Goal: Task Accomplishment & Management: Use online tool/utility

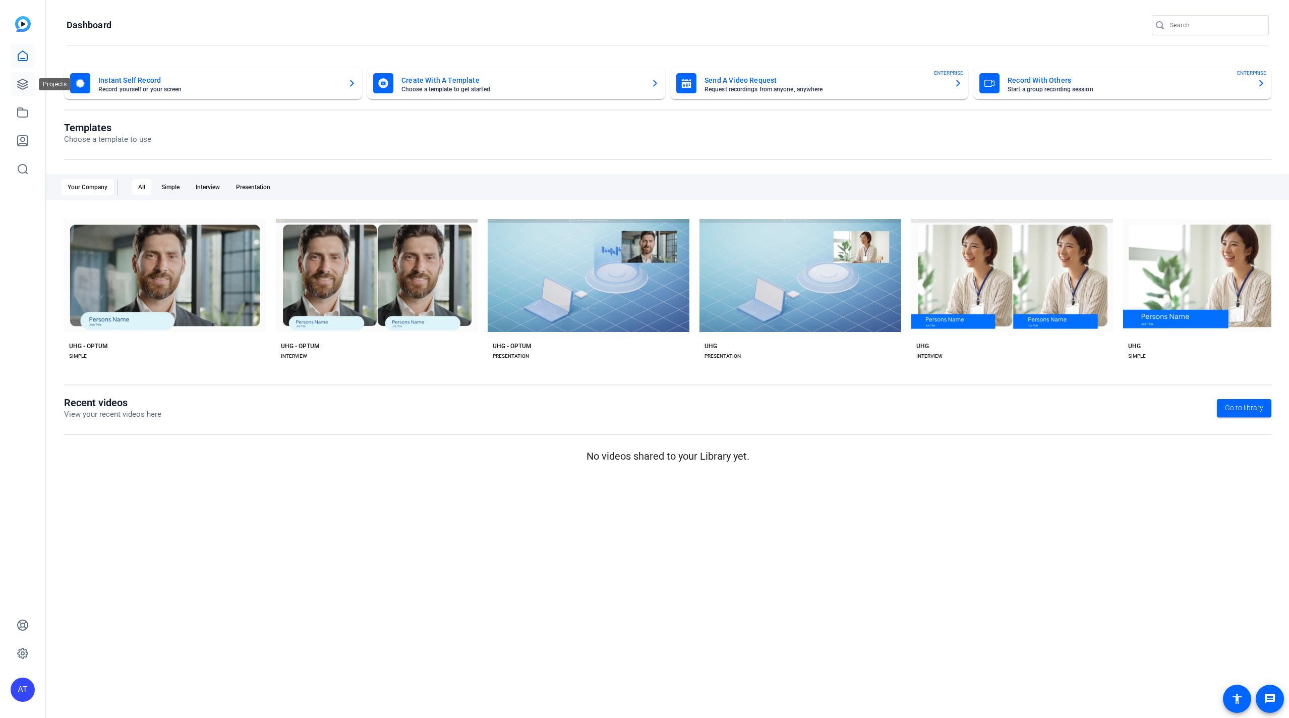
click at [23, 86] on icon at bounding box center [23, 84] width 10 height 10
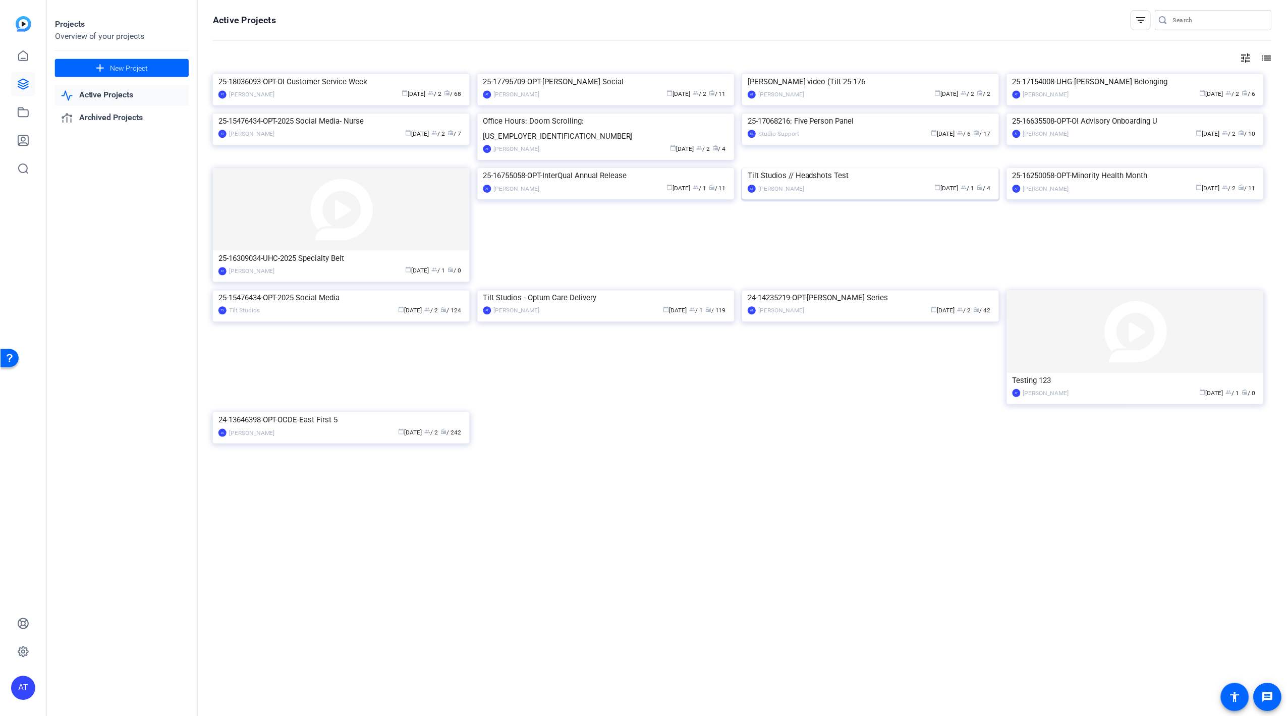
scroll to position [18, 0]
click at [599, 291] on img at bounding box center [606, 291] width 257 height 0
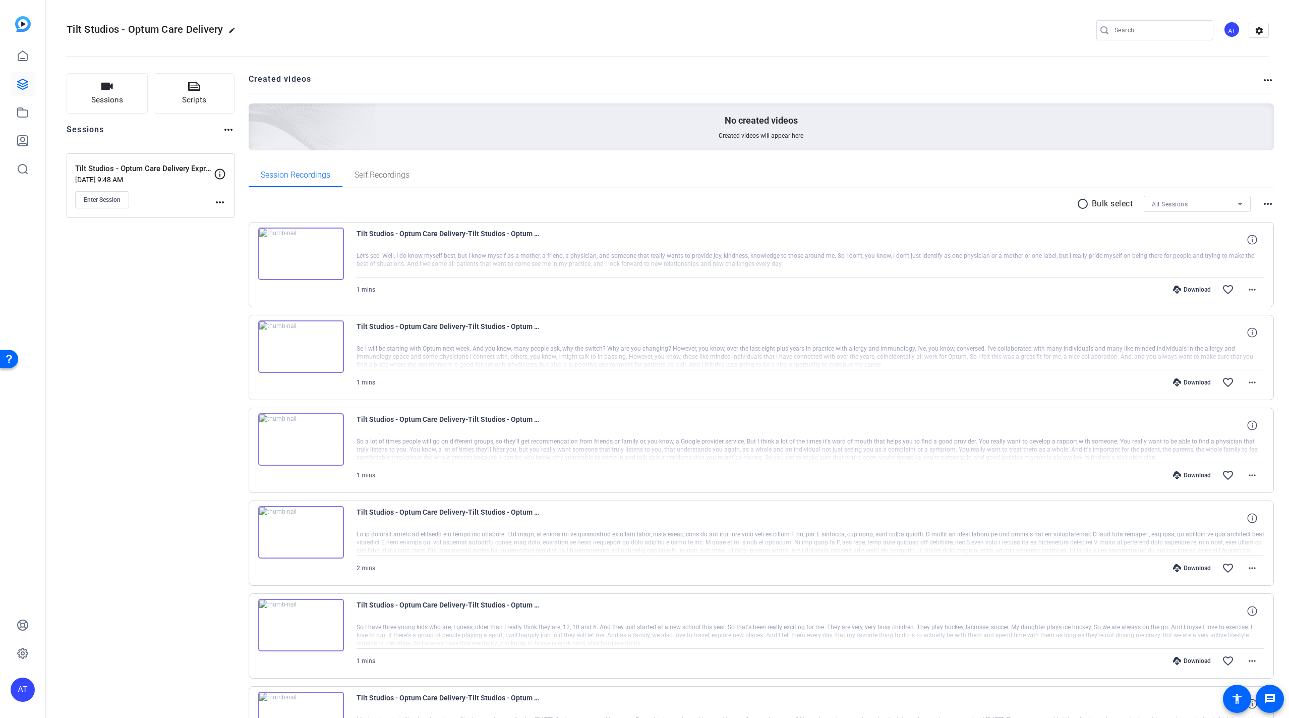
click at [221, 203] on mat-icon "more_horiz" at bounding box center [220, 202] width 12 height 12
click at [237, 214] on span "Edit Session" at bounding box center [245, 216] width 46 height 12
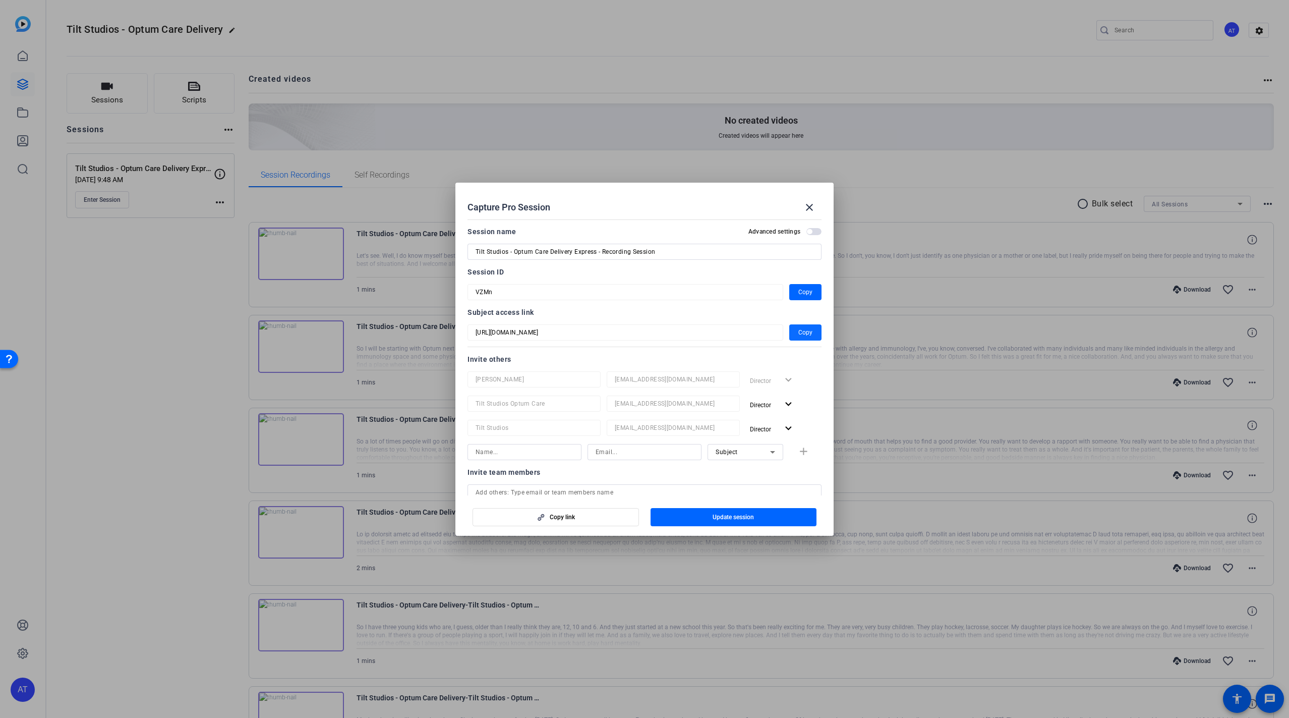
click at [806, 334] on span "Copy" at bounding box center [805, 332] width 14 height 12
